Goal: Entertainment & Leisure: Consume media (video, audio)

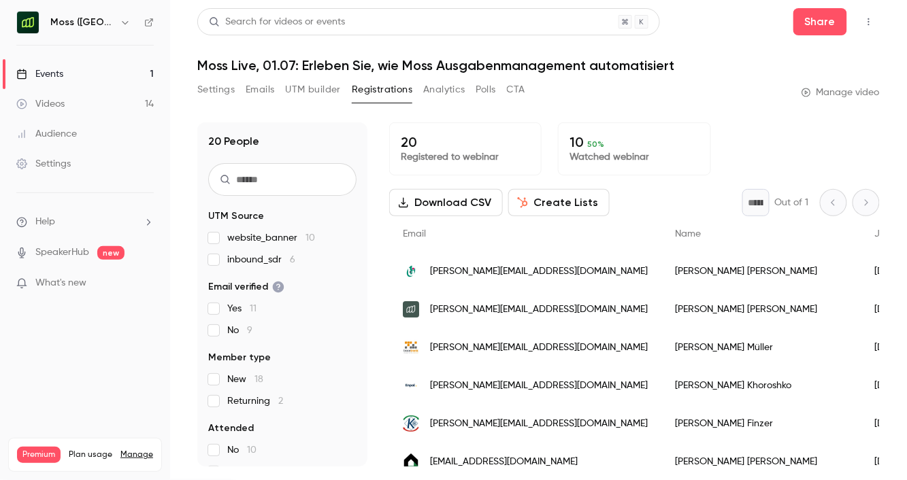
click at [80, 71] on link "Events 1" at bounding box center [85, 74] width 170 height 30
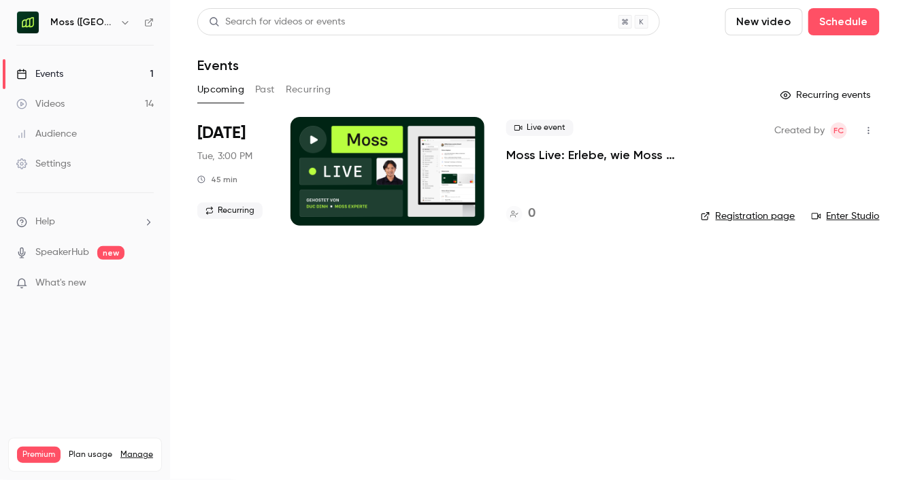
click at [303, 90] on button "Recurring" at bounding box center [309, 90] width 46 height 22
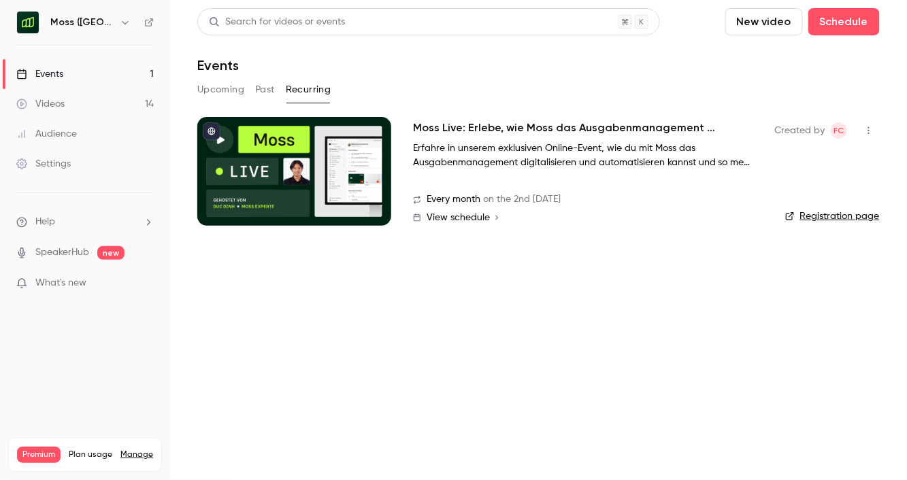
click at [269, 90] on button "Past" at bounding box center [265, 90] width 20 height 22
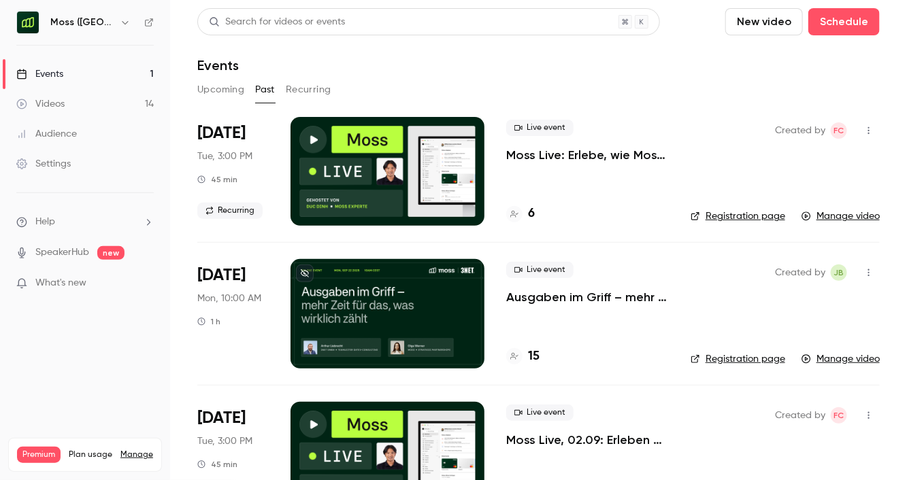
click at [86, 14] on div "[PERSON_NAME] ([GEOGRAPHIC_DATA])" at bounding box center [84, 22] width 137 height 23
click at [120, 22] on icon "button" at bounding box center [125, 22] width 11 height 11
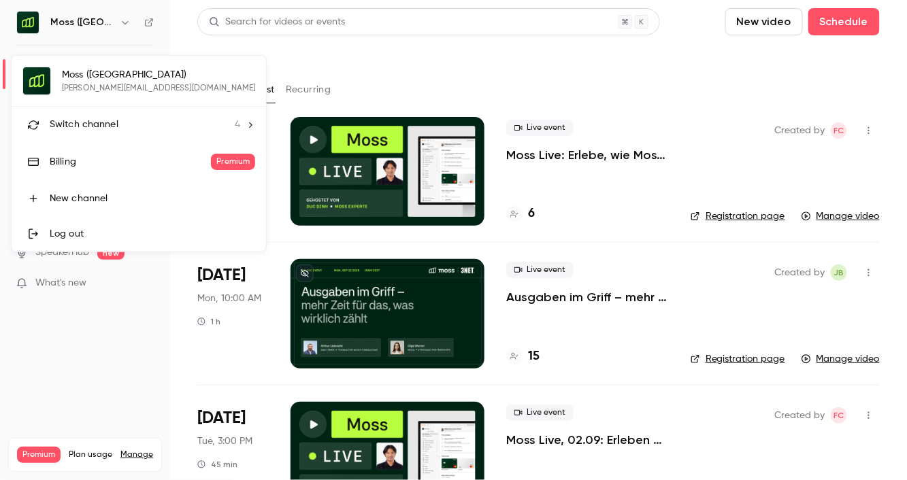
click at [114, 120] on span "Switch channel" at bounding box center [84, 125] width 69 height 14
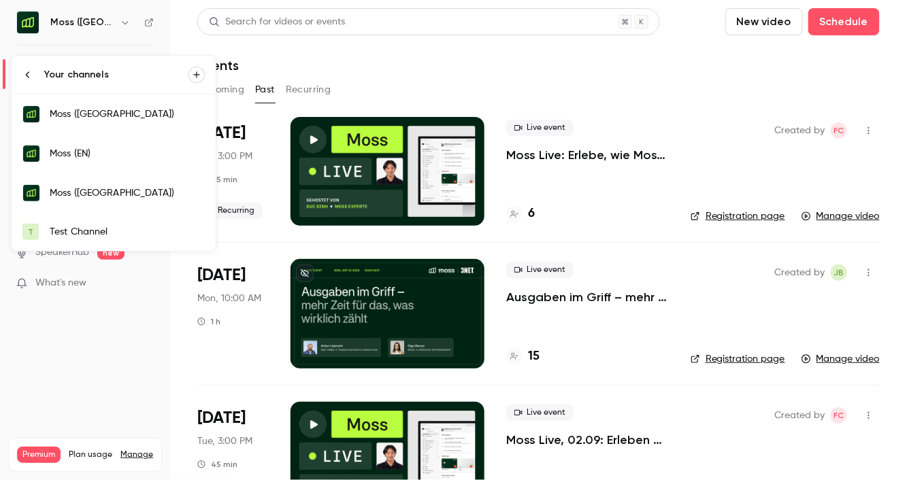
click at [113, 148] on div "[PERSON_NAME] (EN)" at bounding box center [127, 154] width 155 height 14
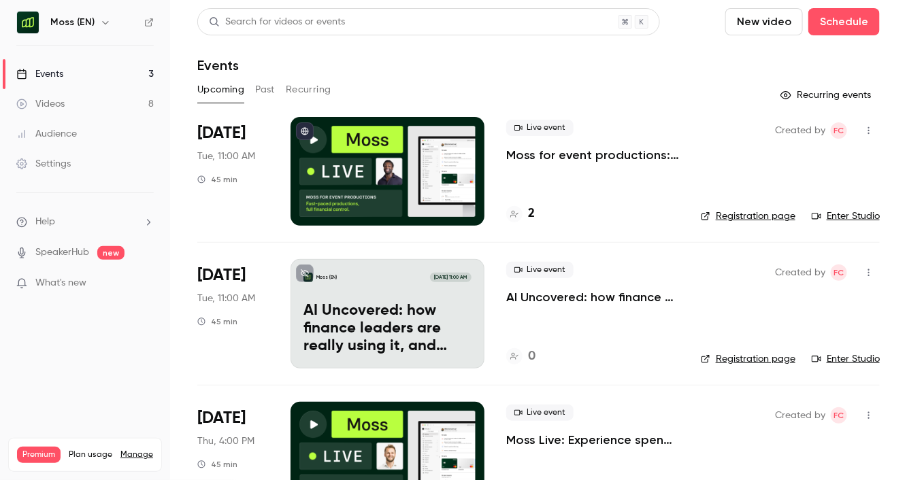
click at [103, 23] on icon "button" at bounding box center [105, 22] width 6 height 3
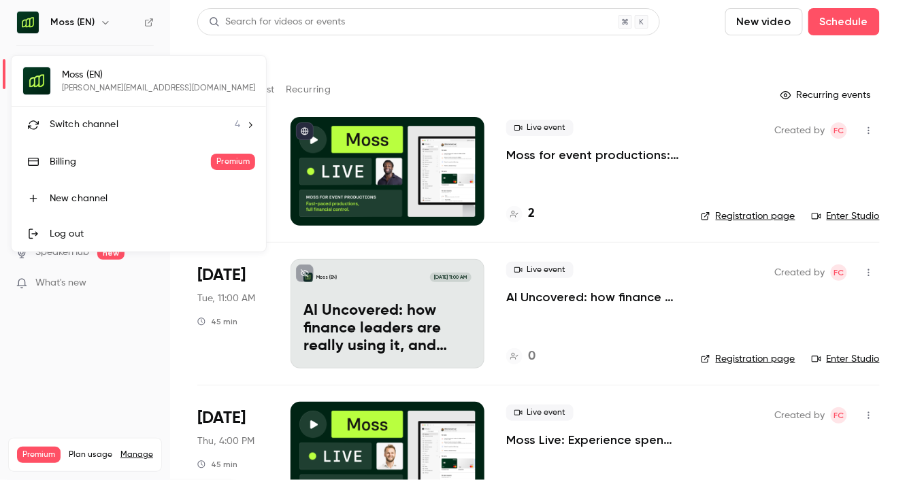
click at [97, 128] on span "Switch channel" at bounding box center [84, 125] width 69 height 14
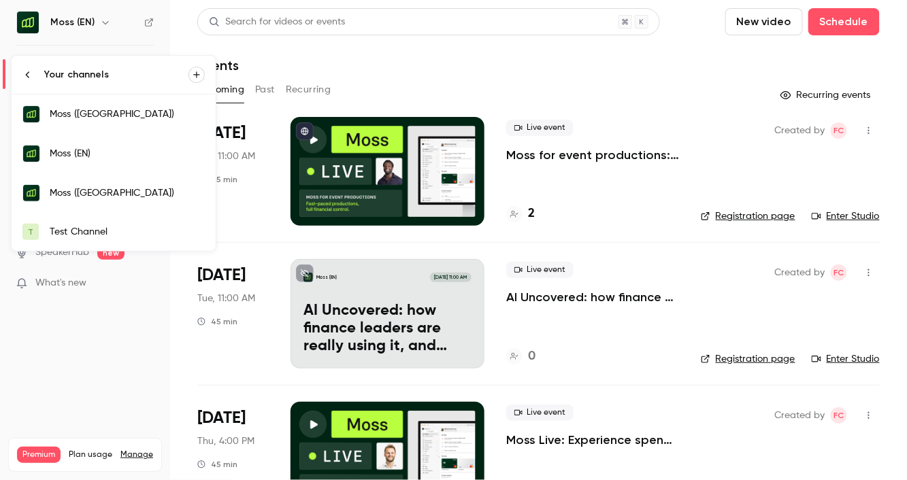
click at [114, 182] on link "[PERSON_NAME] ([GEOGRAPHIC_DATA])" at bounding box center [114, 193] width 204 height 39
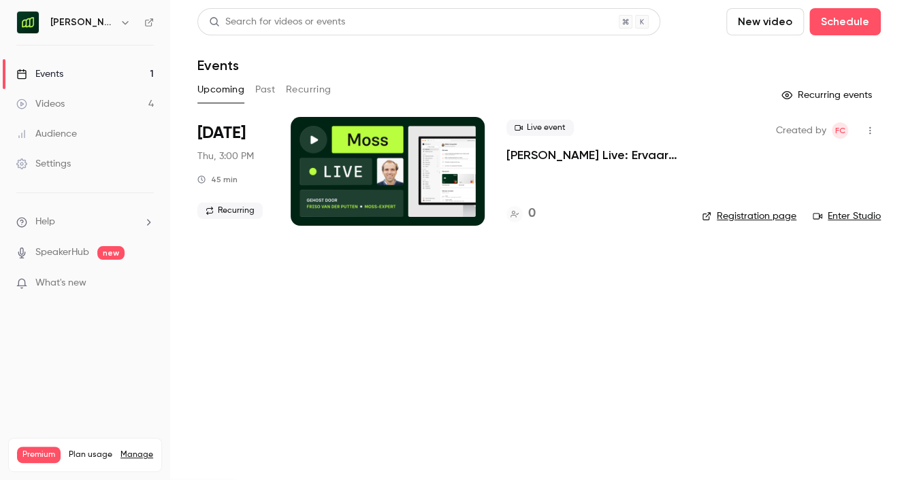
click at [97, 103] on link "Videos 4" at bounding box center [85, 104] width 170 height 30
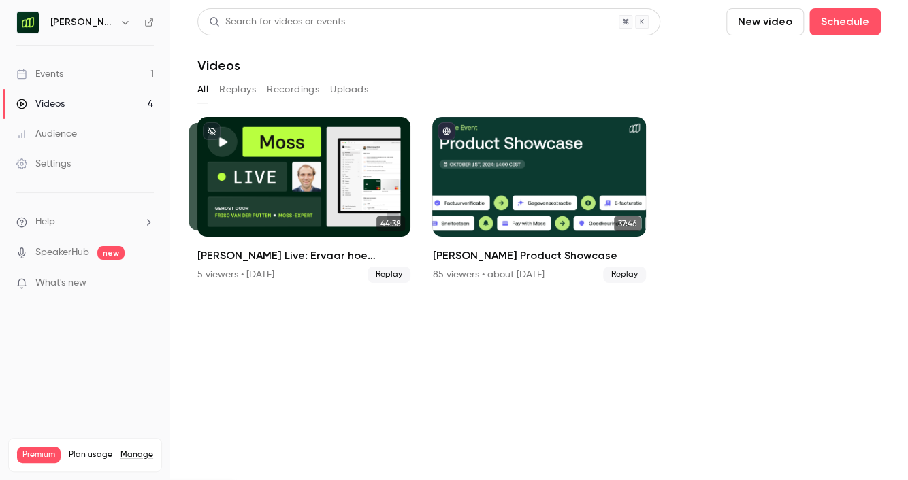
click at [245, 89] on button "Replays" at bounding box center [237, 90] width 37 height 22
click at [286, 92] on button "Recordings" at bounding box center [293, 90] width 52 height 22
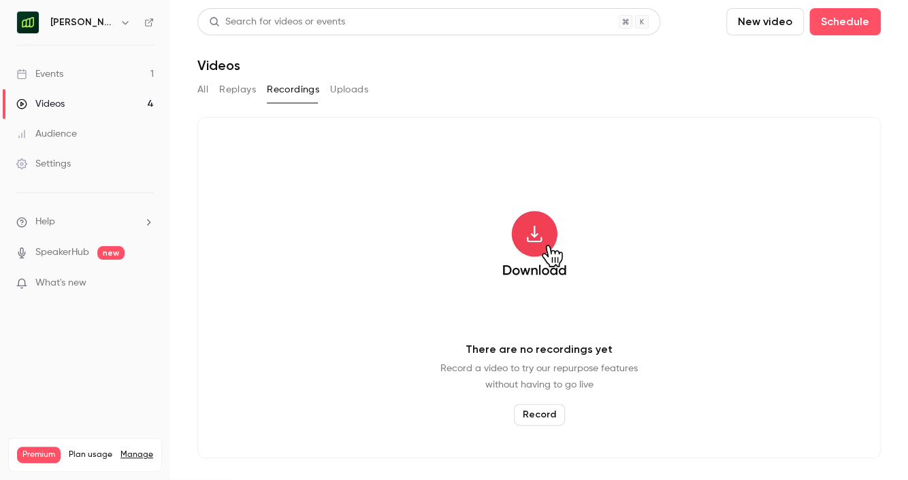
click at [248, 84] on button "Replays" at bounding box center [237, 90] width 37 height 22
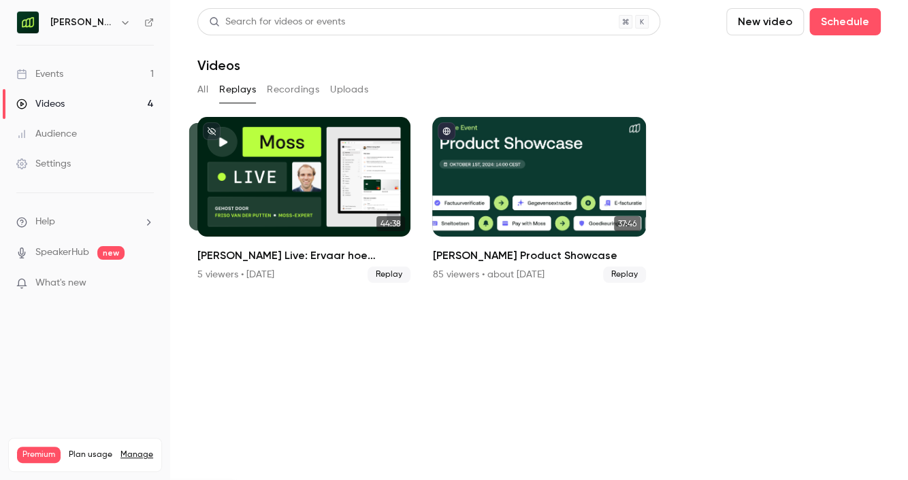
click at [350, 93] on button "Uploads" at bounding box center [349, 90] width 38 height 22
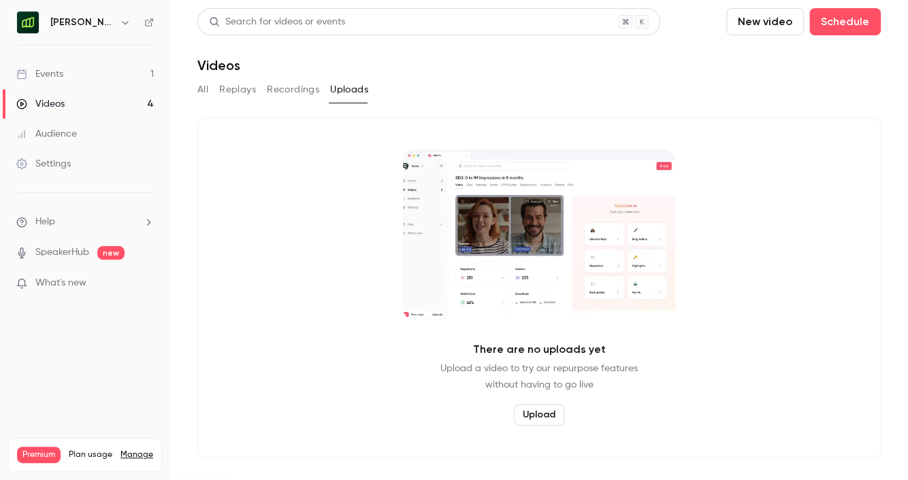
click at [214, 91] on div "All Replays Recordings Uploads" at bounding box center [538, 90] width 683 height 22
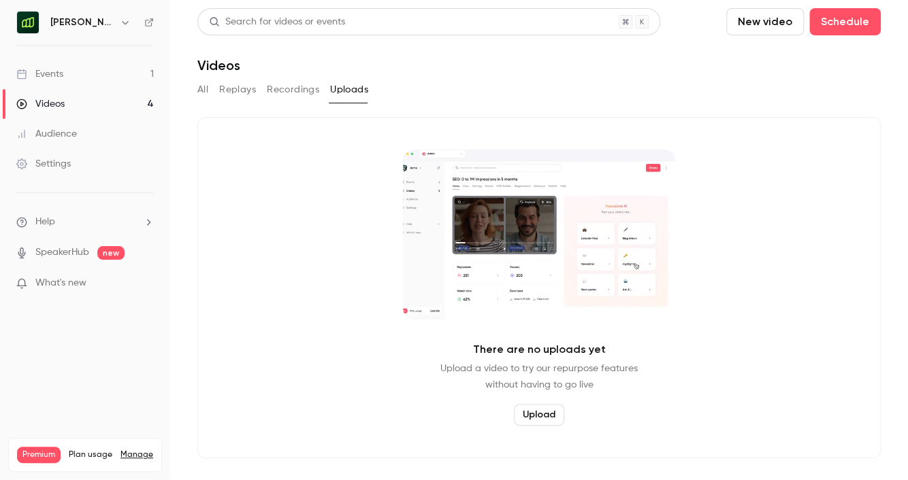
click at [183, 94] on main "Search for videos or events New video Schedule Videos All Replays Recordings Up…" at bounding box center [539, 240] width 738 height 480
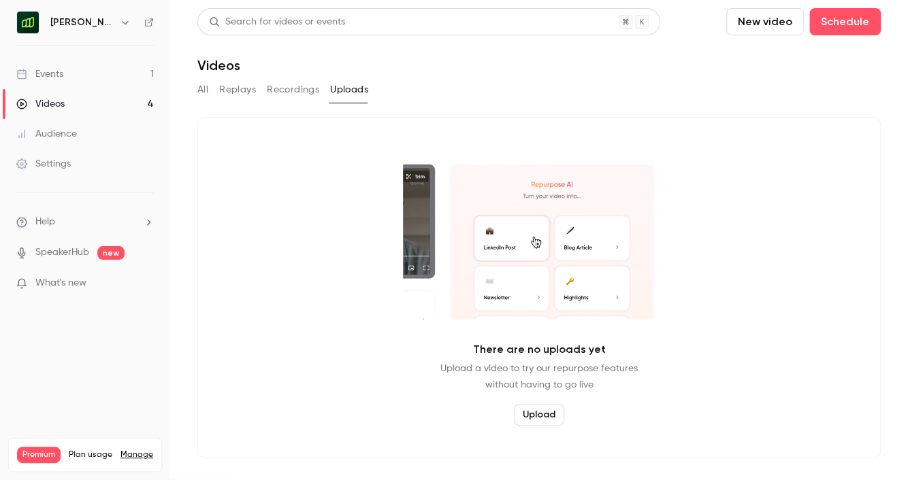
click at [193, 94] on main "Search for videos or events New video Schedule Videos All Replays Recordings Up…" at bounding box center [539, 240] width 738 height 480
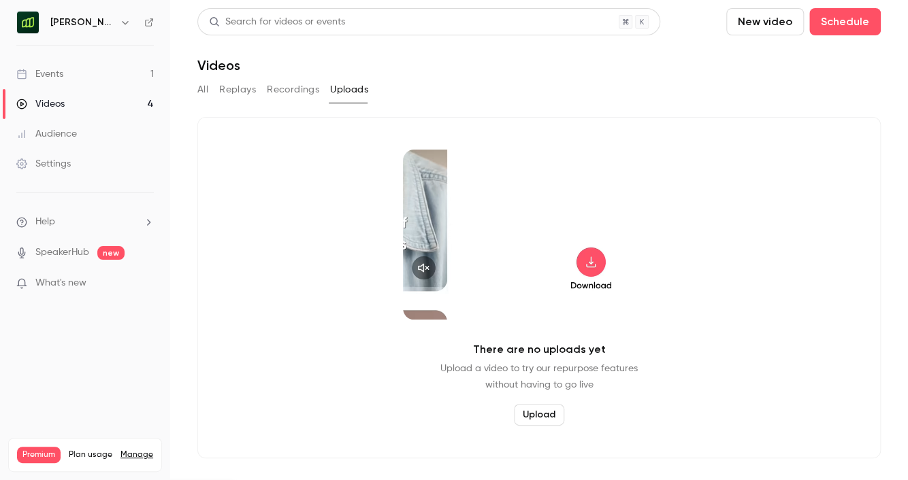
click at [93, 103] on link "Videos 4" at bounding box center [85, 104] width 170 height 30
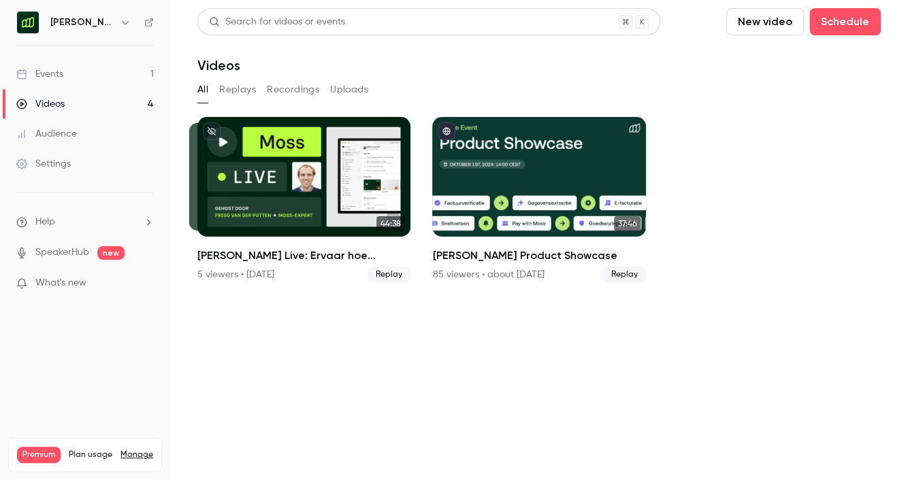
click at [93, 80] on link "Events 1" at bounding box center [85, 74] width 170 height 30
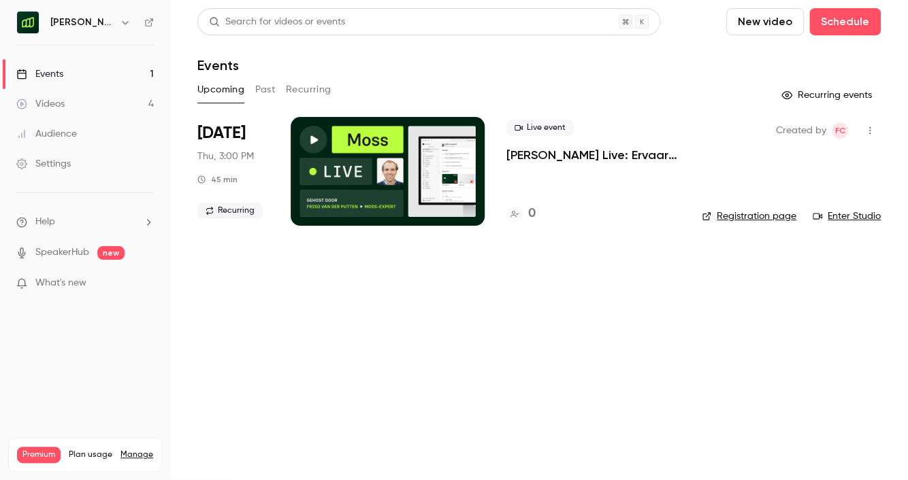
click at [261, 90] on button "Past" at bounding box center [265, 90] width 20 height 22
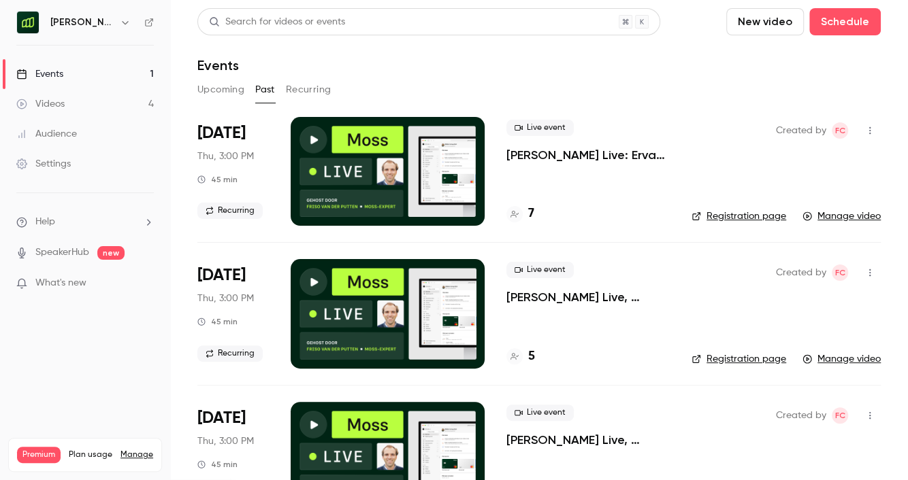
click at [111, 35] on nav "[PERSON_NAME] ([GEOGRAPHIC_DATA]) Events 1 Videos 4 Audience Settings Help Spea…" at bounding box center [85, 240] width 170 height 480
click at [120, 24] on icon "button" at bounding box center [125, 22] width 11 height 11
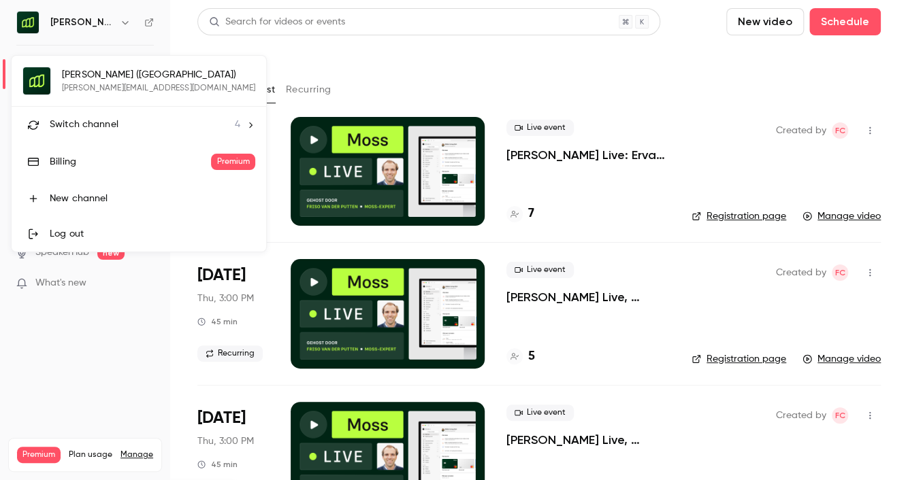
click at [82, 121] on span "Switch channel" at bounding box center [84, 125] width 69 height 14
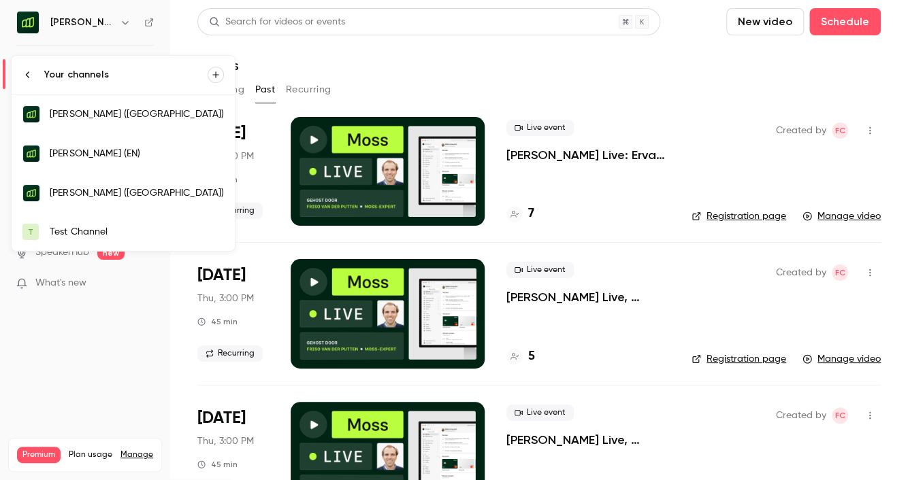
click at [77, 127] on link "[PERSON_NAME] ([GEOGRAPHIC_DATA])" at bounding box center [123, 114] width 223 height 39
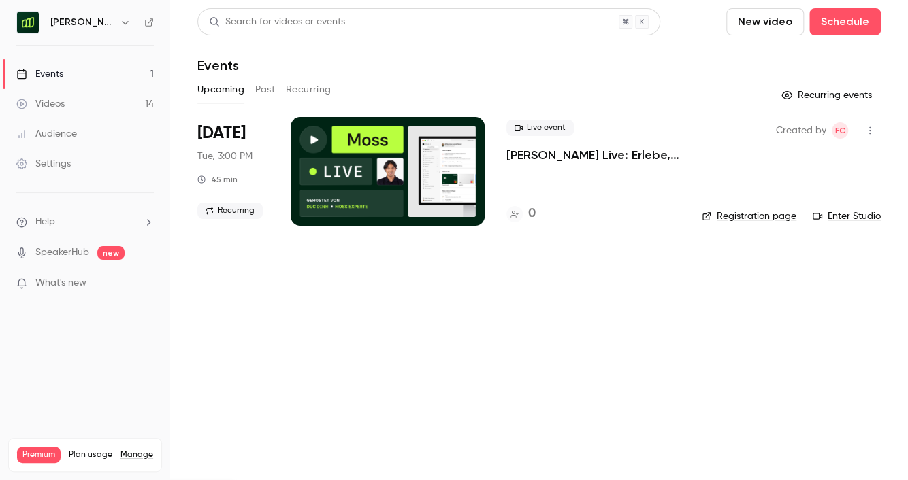
click at [90, 22] on h6 "[PERSON_NAME] ([GEOGRAPHIC_DATA])" at bounding box center [82, 23] width 64 height 14
click at [120, 23] on icon "button" at bounding box center [125, 22] width 11 height 11
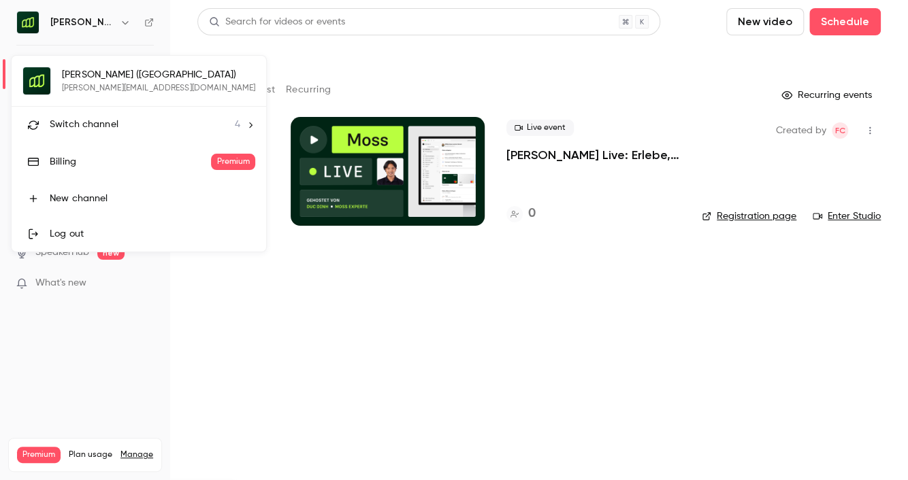
click at [103, 125] on span "Switch channel" at bounding box center [84, 125] width 69 height 14
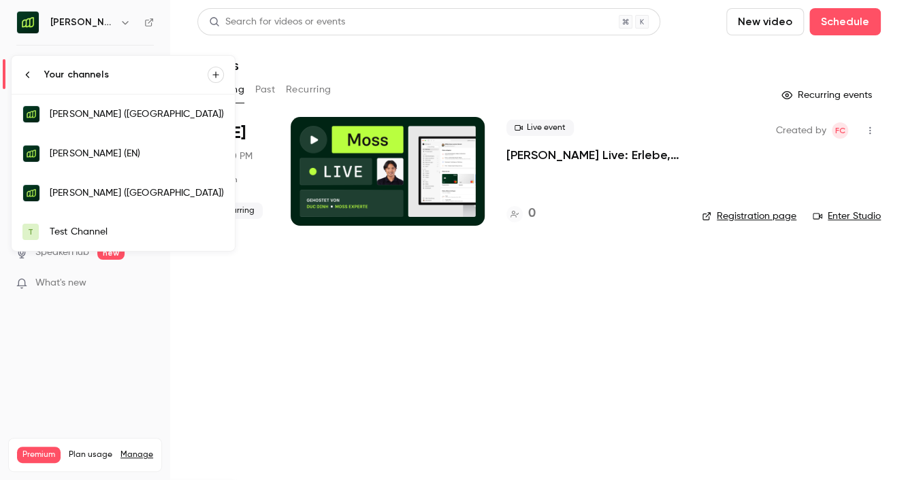
click at [97, 155] on div "[PERSON_NAME] (EN)" at bounding box center [137, 154] width 174 height 14
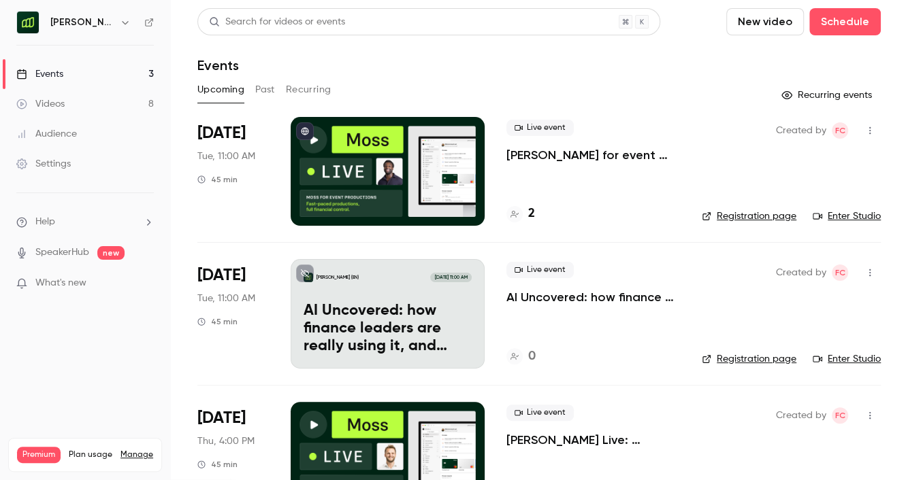
click at [270, 91] on button "Past" at bounding box center [265, 90] width 20 height 22
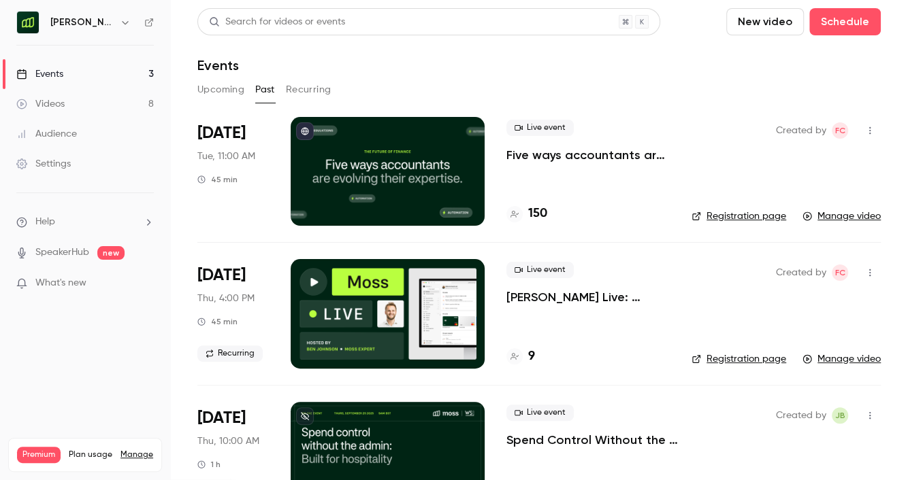
click at [563, 161] on p "Five ways accountants are evolving their expertise, for the future of finance" at bounding box center [587, 155] width 163 height 16
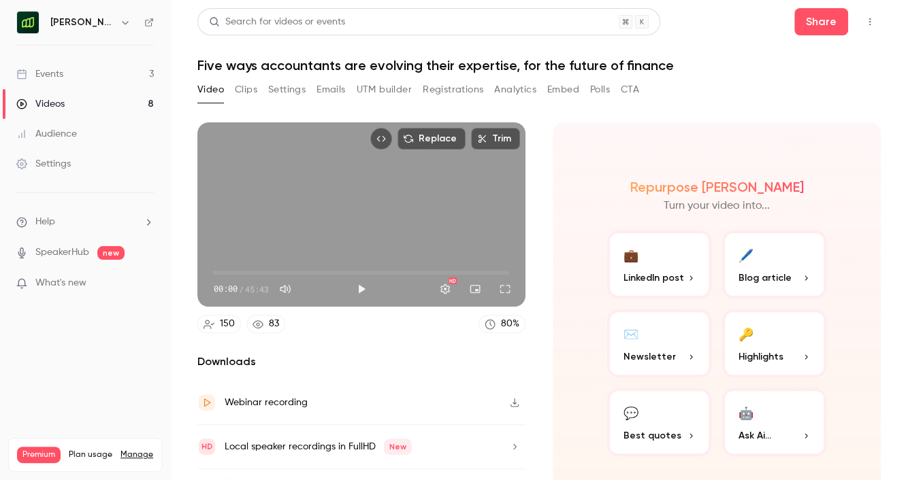
click at [351, 291] on button "Play" at bounding box center [361, 289] width 27 height 27
click at [335, 271] on span "00:00" at bounding box center [361, 273] width 295 height 22
click at [368, 272] on span "19:05" at bounding box center [361, 273] width 295 height 22
click at [398, 272] on span "28:34" at bounding box center [361, 273] width 295 height 22
click at [427, 270] on span "28:35" at bounding box center [361, 273] width 295 height 22
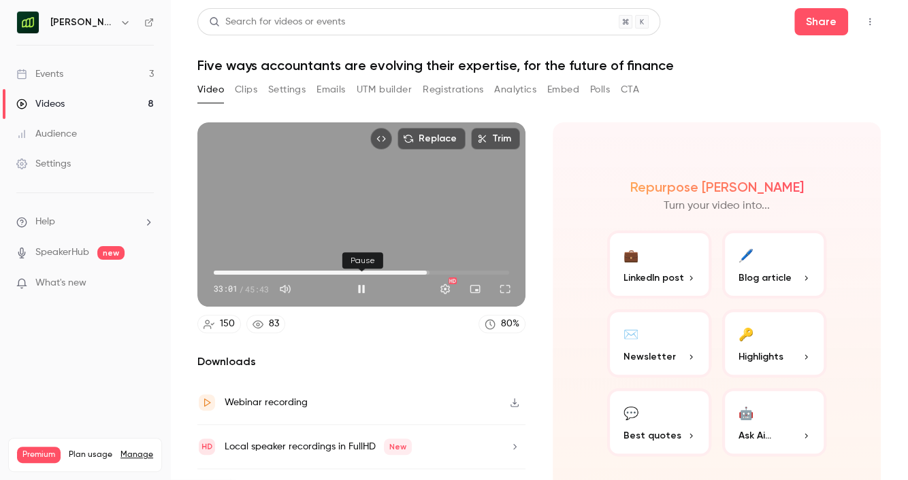
click at [362, 291] on button "Pause" at bounding box center [361, 289] width 27 height 27
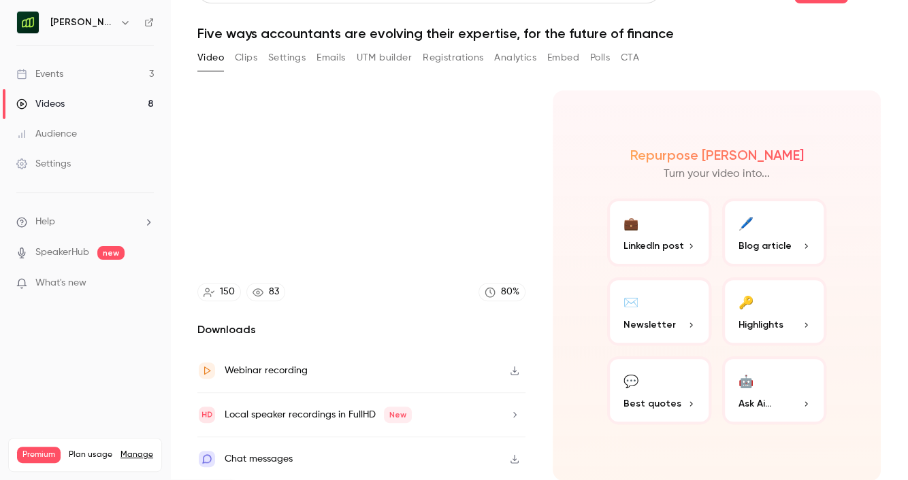
type input "****"
